Goal: Obtain resource: Obtain resource

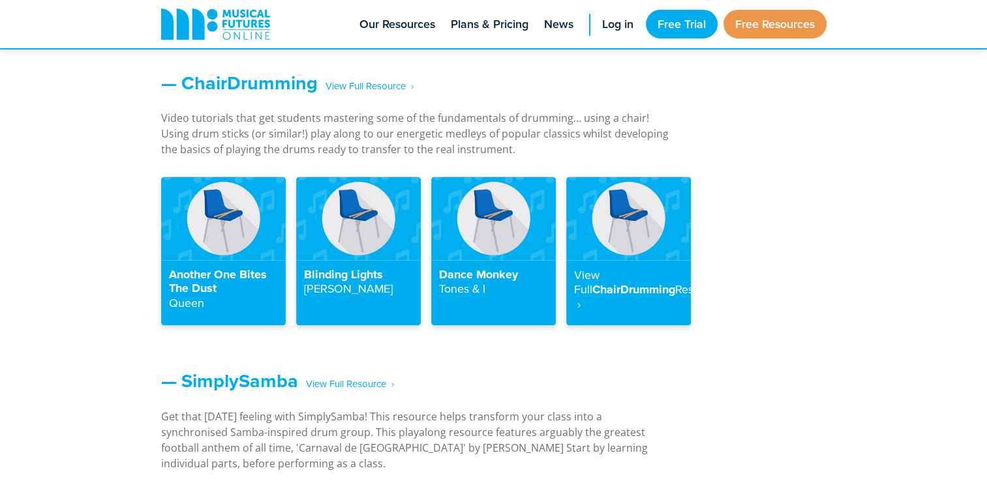
scroll to position [1456, 0]
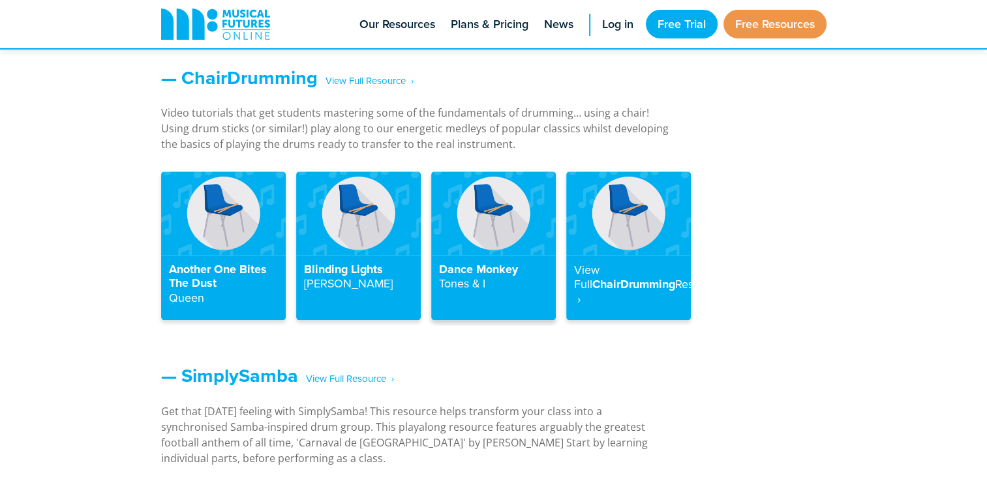
click at [502, 219] on img at bounding box center [493, 213] width 125 height 83
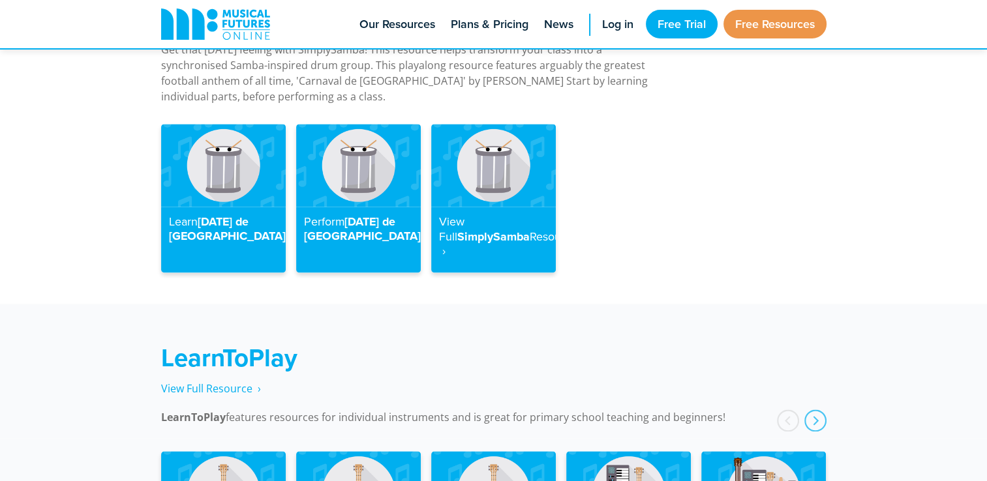
scroll to position [1456, 0]
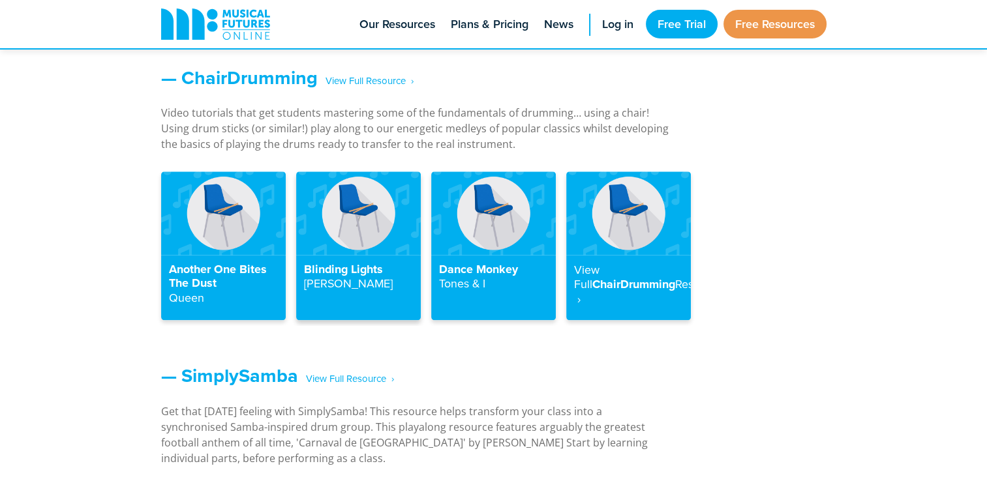
click at [345, 229] on img at bounding box center [358, 213] width 125 height 83
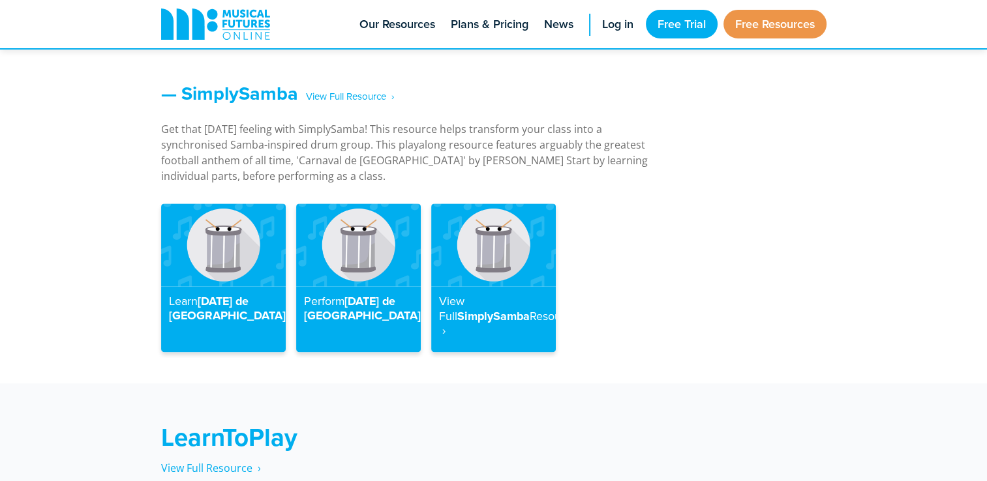
scroll to position [1744, 0]
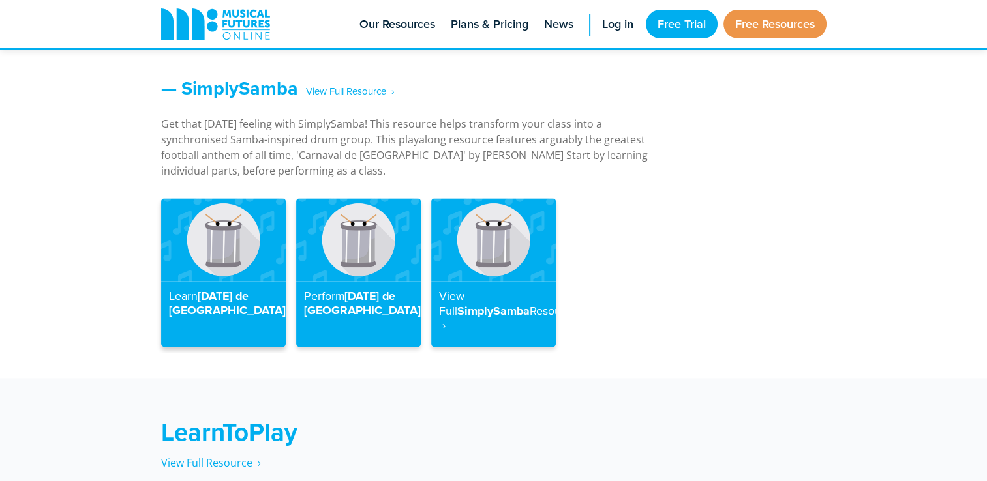
click at [233, 221] on img at bounding box center [223, 239] width 125 height 83
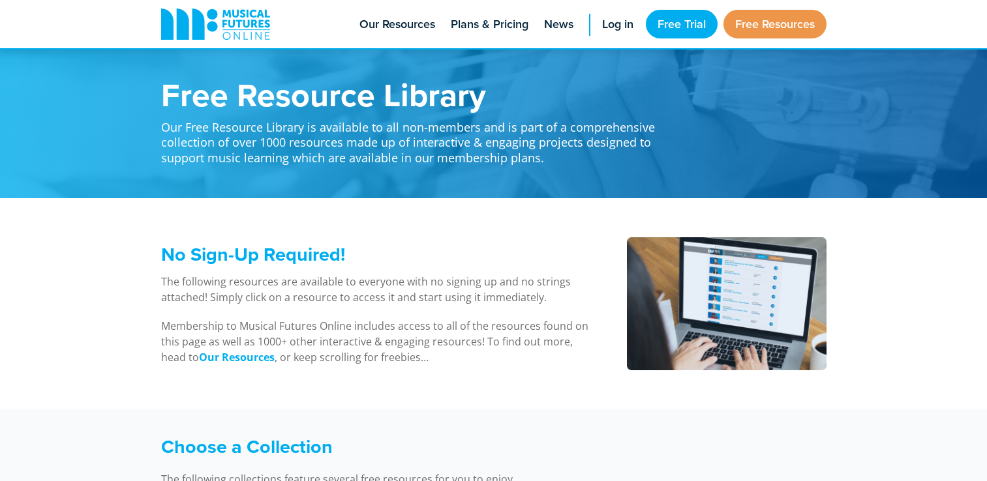
scroll to position [1744, 0]
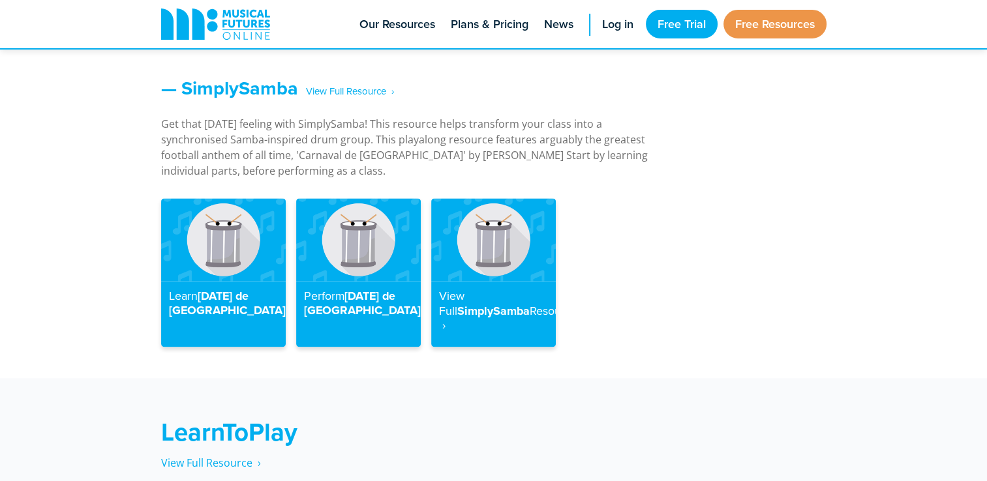
drag, startPoint x: 986, startPoint y: 223, endPoint x: 993, endPoint y: 202, distance: 22.1
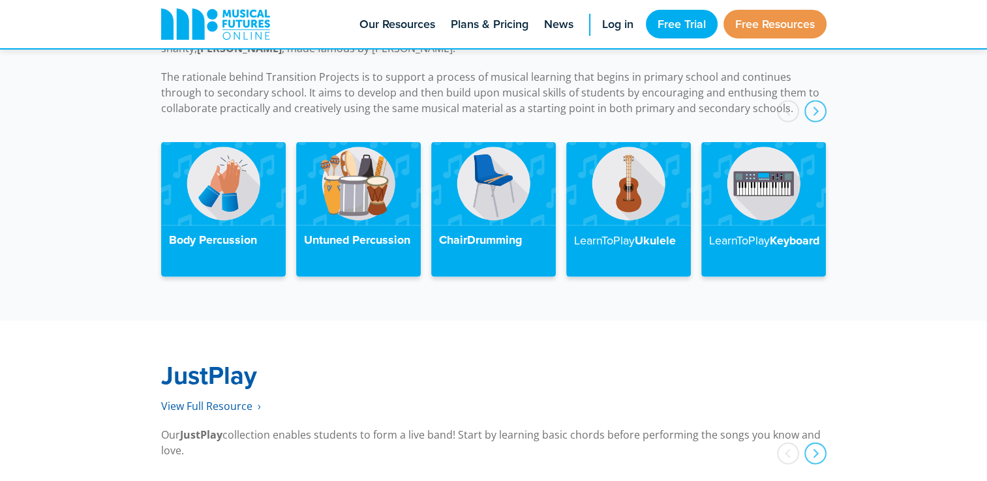
scroll to position [2926, 0]
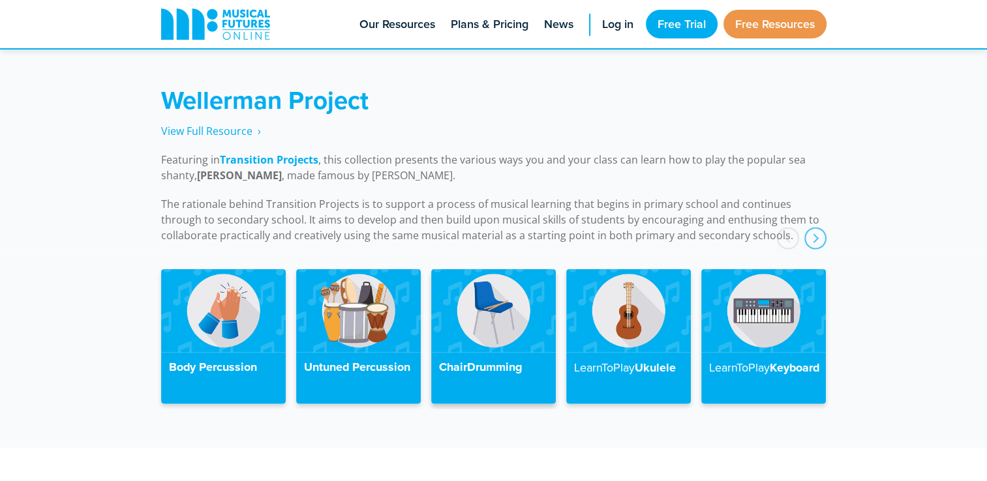
click at [543, 314] on img at bounding box center [493, 310] width 125 height 83
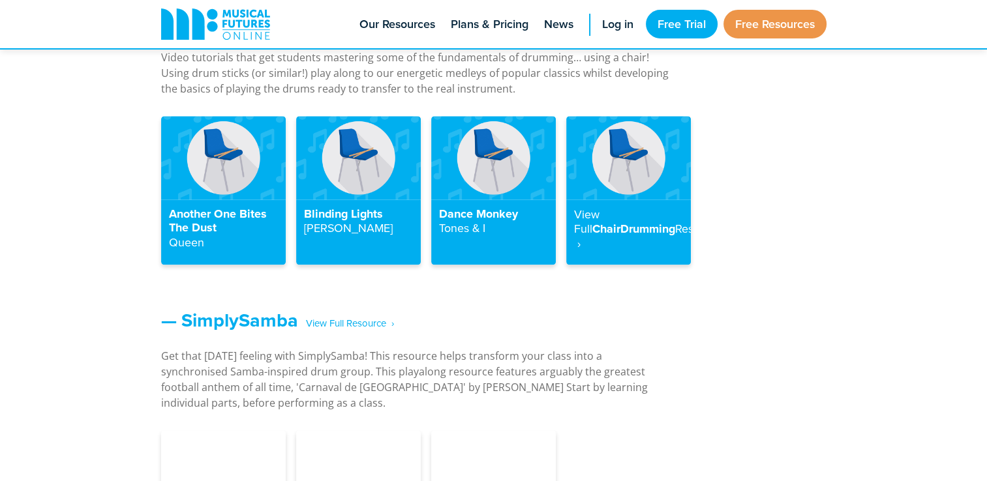
scroll to position [1490, 0]
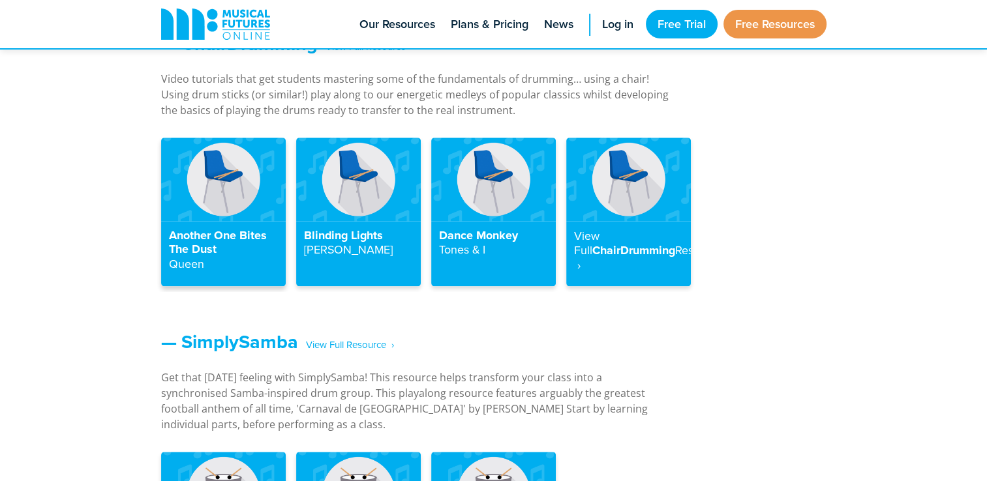
click at [211, 200] on img at bounding box center [223, 179] width 125 height 83
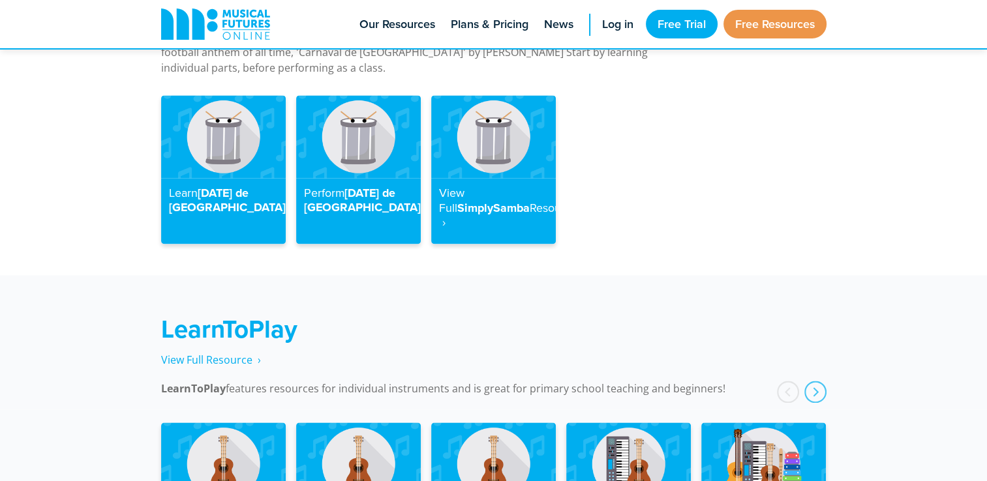
scroll to position [1490, 0]
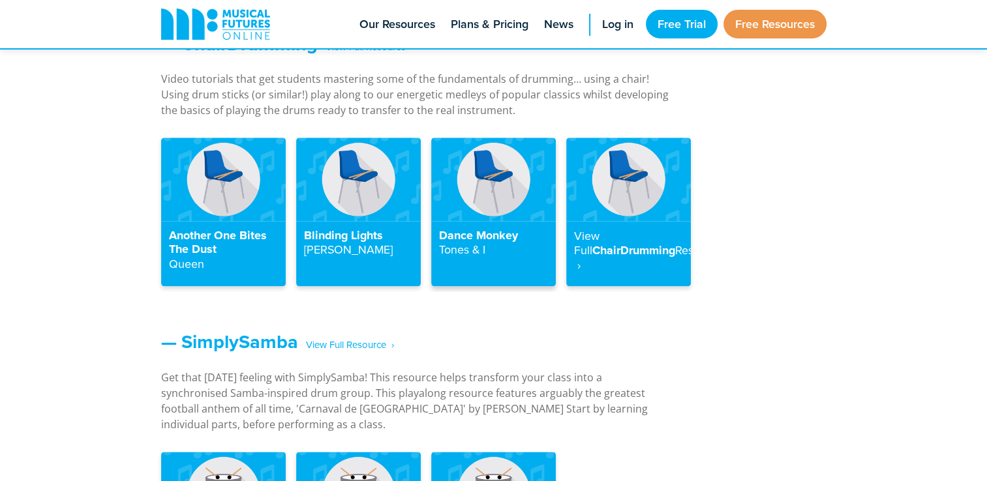
click at [484, 212] on img at bounding box center [493, 179] width 125 height 83
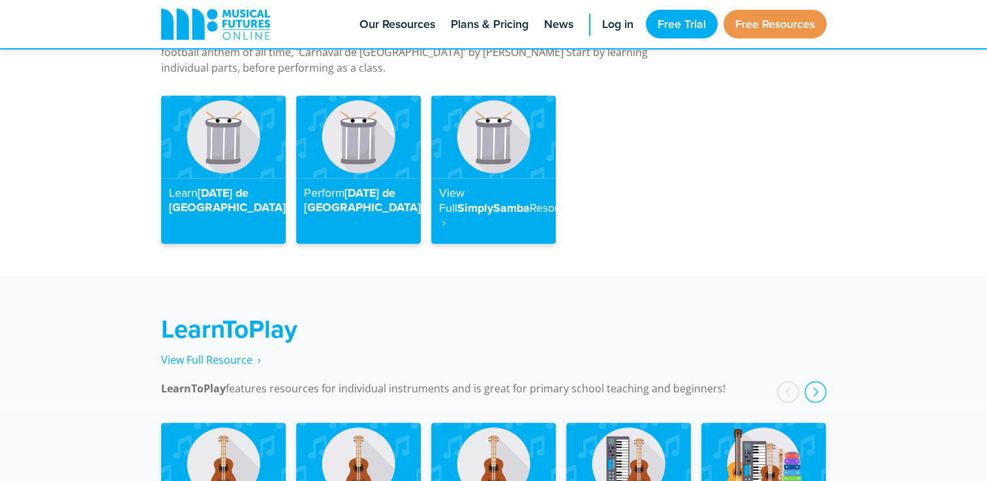
scroll to position [1490, 0]
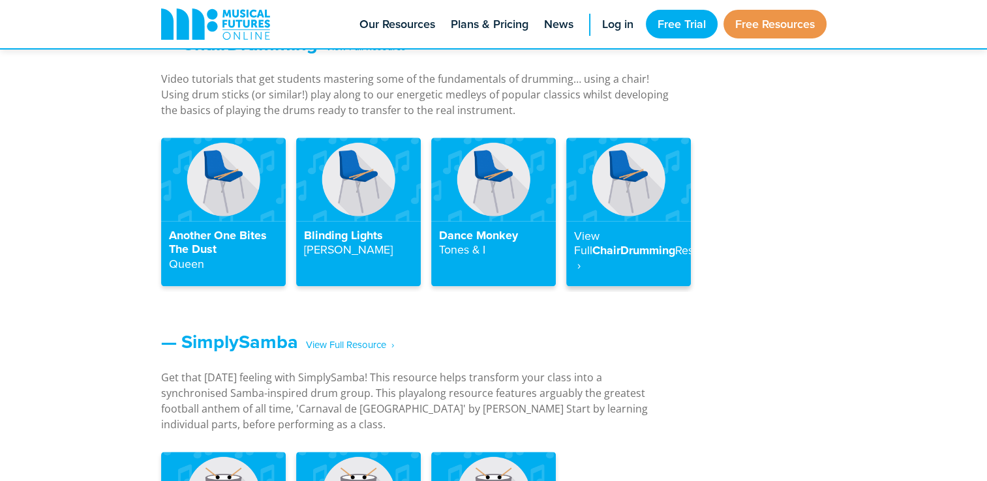
click at [655, 232] on h4 "View Full ChairDrumming Resource ‎ ›" at bounding box center [628, 251] width 109 height 44
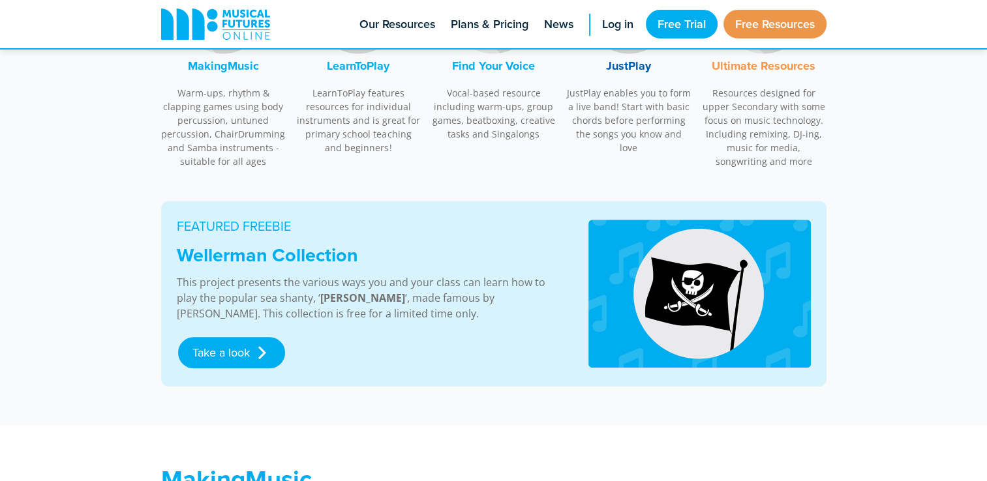
scroll to position [557, 0]
